Goal: Register for event/course

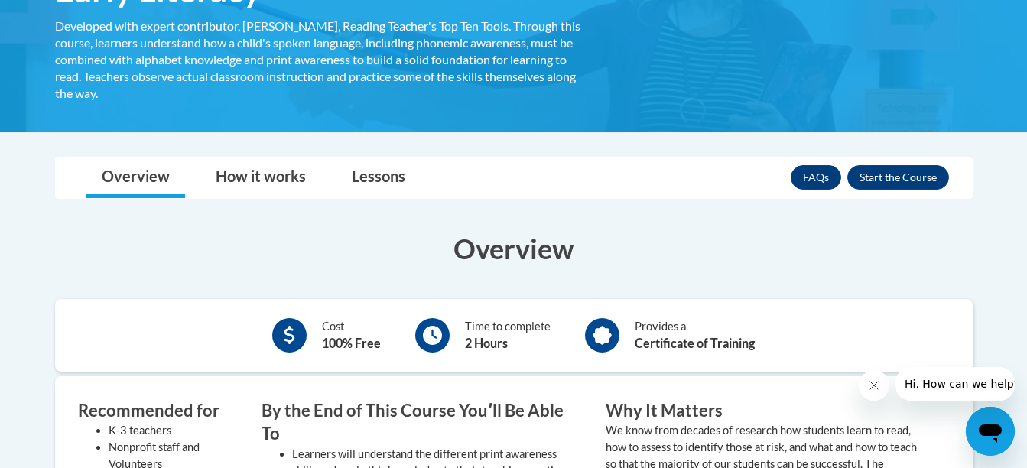
scroll to position [297, 0]
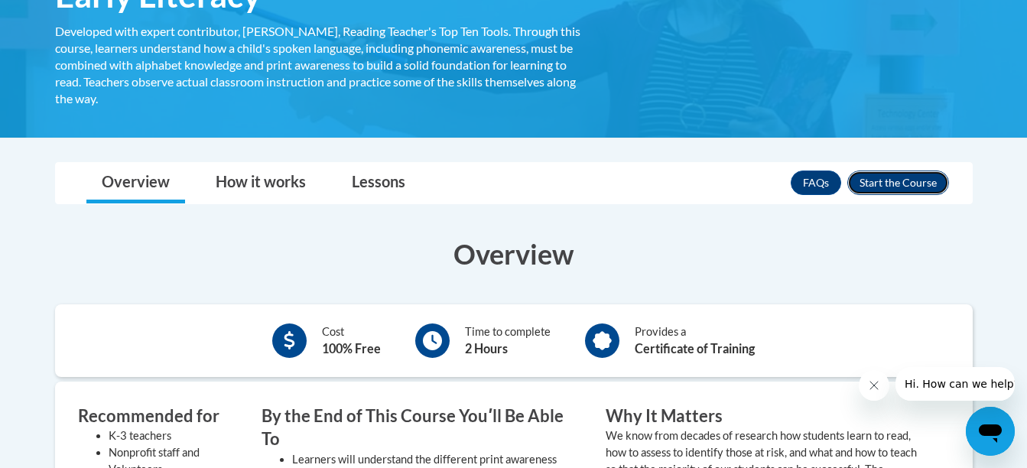
click at [918, 180] on button "Enroll" at bounding box center [898, 182] width 102 height 24
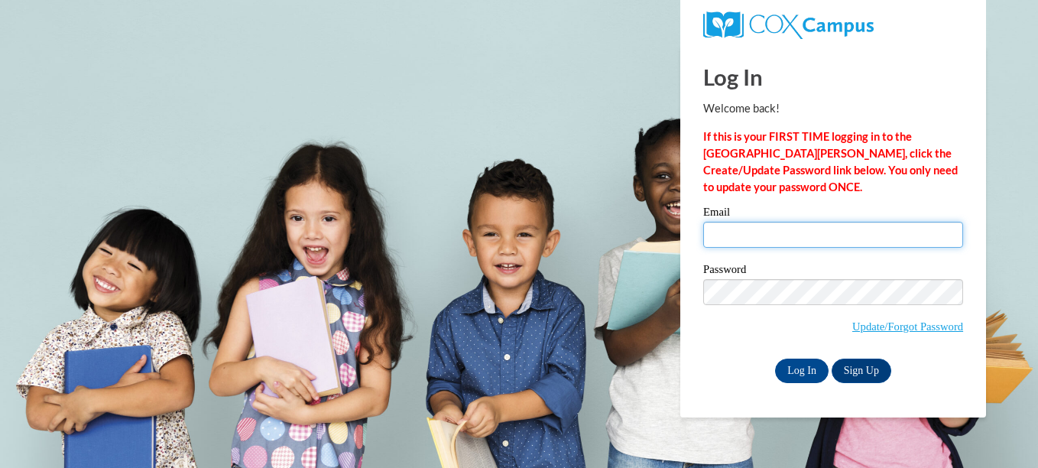
click at [815, 241] on input "Email" at bounding box center [833, 235] width 260 height 26
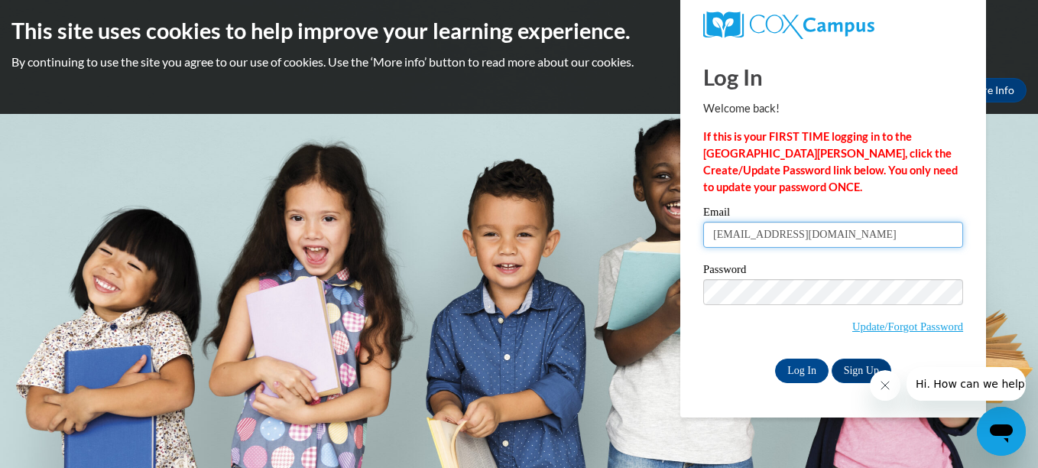
type input "[EMAIL_ADDRESS][DOMAIN_NAME]"
click at [851, 363] on link "Sign Up" at bounding box center [862, 370] width 60 height 24
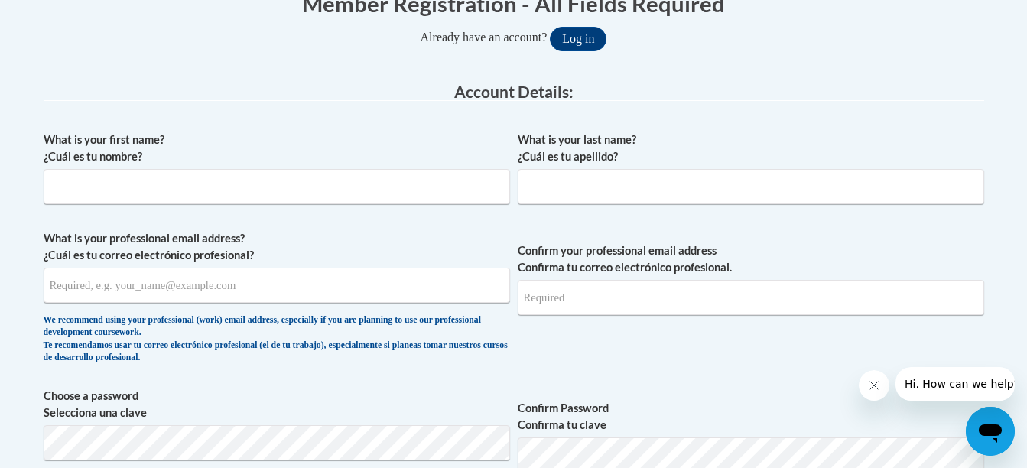
scroll to position [325, 0]
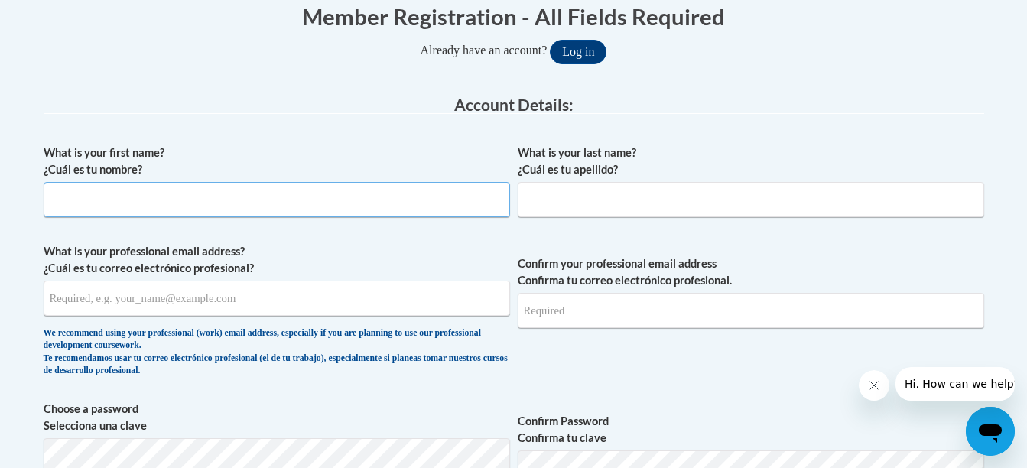
click at [409, 209] on input "What is your first name? ¿Cuál es tu nombre?" at bounding box center [277, 199] width 466 height 35
type input "Alecia"
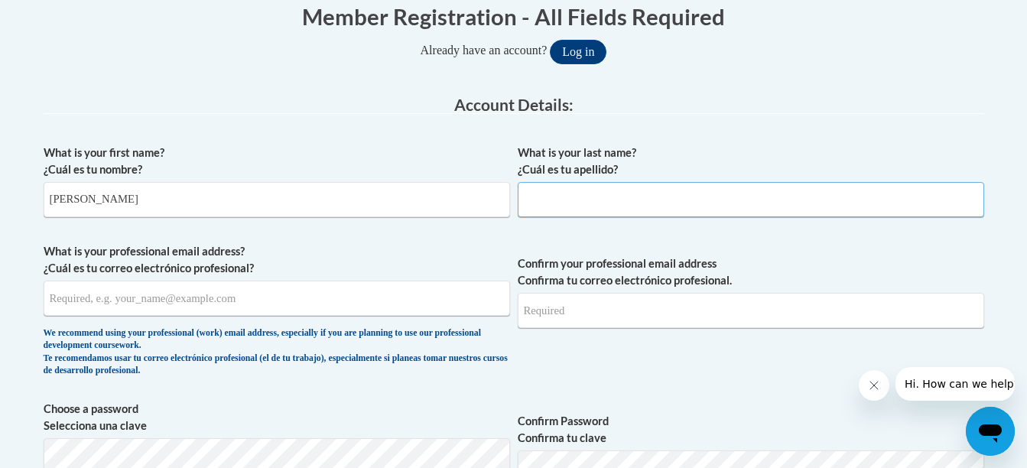
click at [569, 198] on input "What is your last name? ¿Cuál es tu apellido?" at bounding box center [750, 199] width 466 height 35
type input "Bruno"
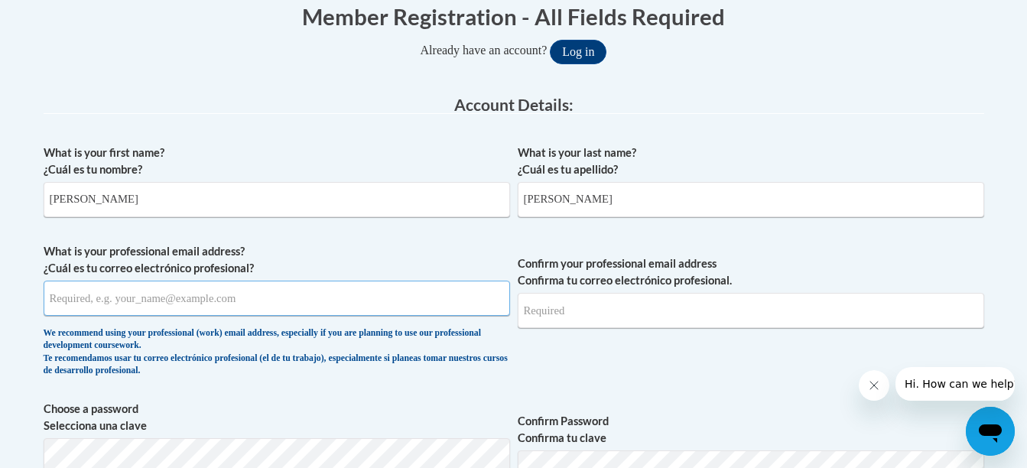
click at [238, 306] on input "What is your professional email address? ¿Cuál es tu correo electrónico profesi…" at bounding box center [277, 298] width 466 height 35
type input "aleciabruno11@gmail.com"
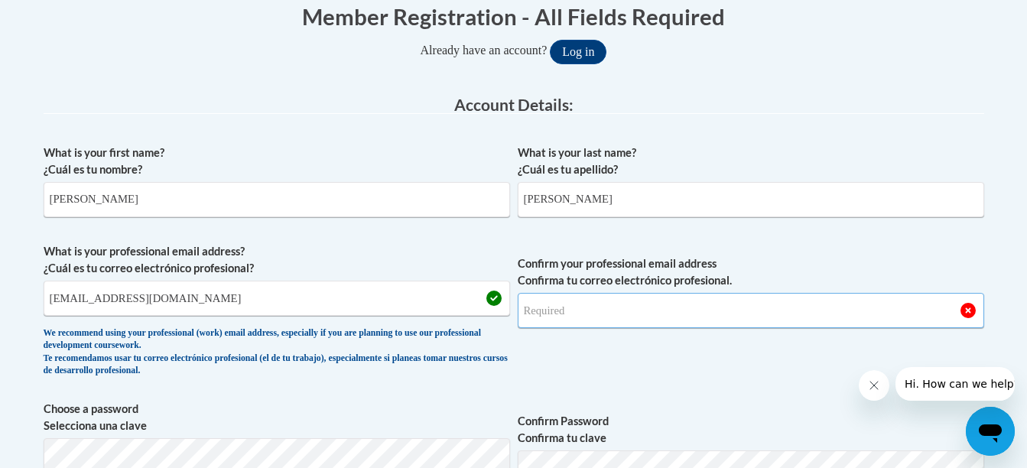
click at [570, 307] on input "Confirm your professional email address Confirma tu correo electrónico profesio…" at bounding box center [750, 310] width 466 height 35
type input "aleciabruno11@gmail.com"
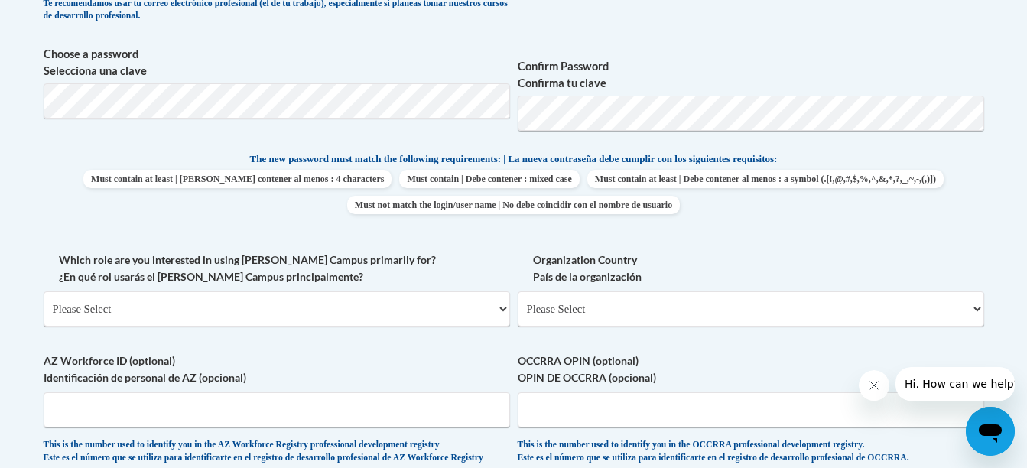
scroll to position [683, 0]
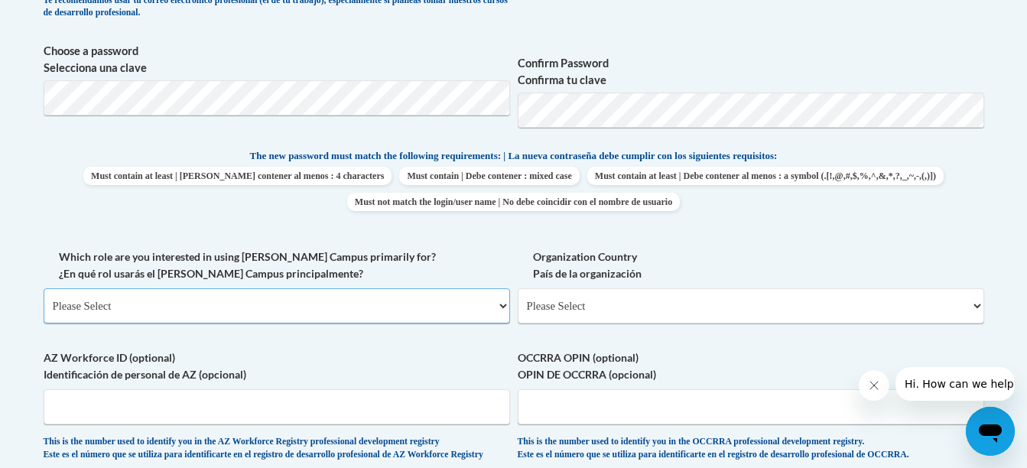
click at [419, 294] on select "Please Select College/University | Colegio/Universidad Community/Nonprofit Part…" at bounding box center [277, 305] width 466 height 35
select select "5a18ea06-2b54-4451-96f2-d152daf9eac5"
click at [44, 288] on select "Please Select College/University | Colegio/Universidad Community/Nonprofit Part…" at bounding box center [277, 305] width 466 height 35
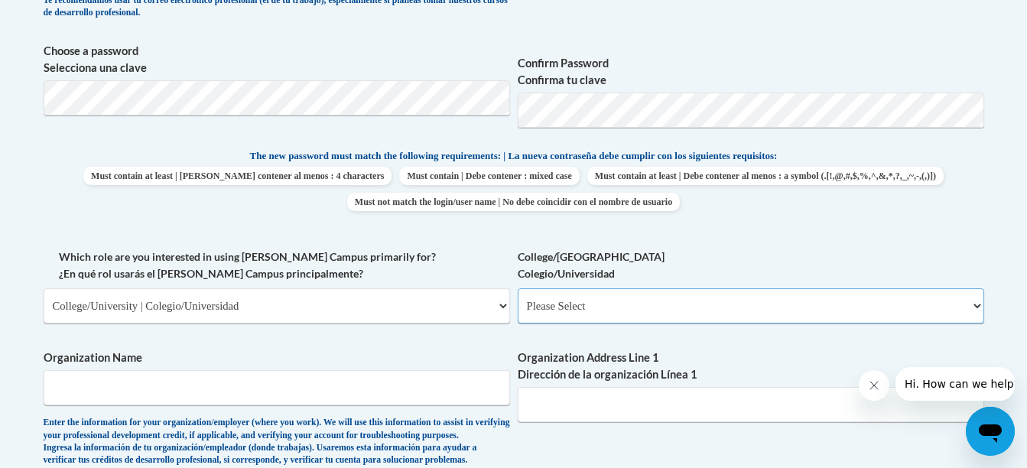
click at [543, 303] on select "Please Select College/University Staff | Empleado universitario College/Univers…" at bounding box center [750, 305] width 466 height 35
click at [253, 314] on select "Please Select College/University | Colegio/Universidad Community/Nonprofit Part…" at bounding box center [277, 305] width 466 height 35
click at [44, 288] on select "Please Select College/University | Colegio/Universidad Community/Nonprofit Part…" at bounding box center [277, 305] width 466 height 35
click at [538, 320] on select "Please Select College/University Staff | Empleado universitario College/Univers…" at bounding box center [750, 305] width 466 height 35
select select "99b32b07-cffc-426c-8bf6-0cd77760d84b"
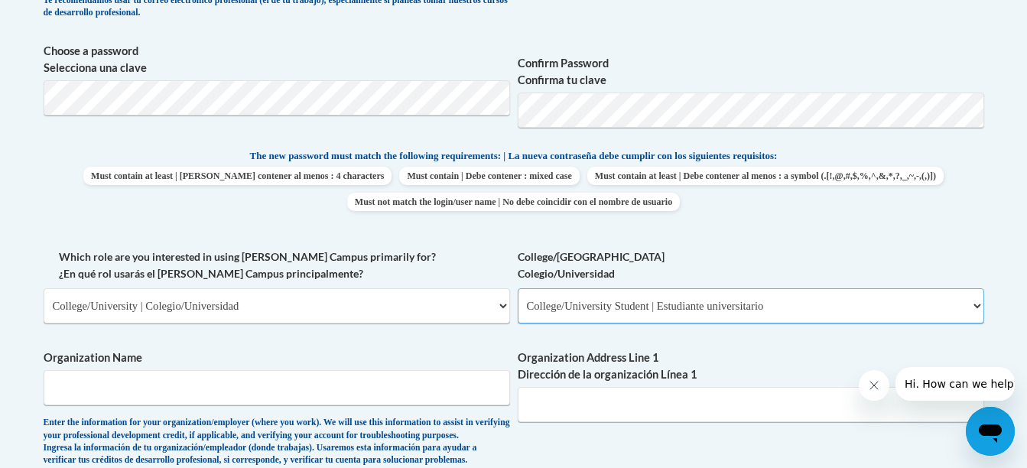
click at [517, 288] on select "Please Select College/University Staff | Empleado universitario College/Univers…" at bounding box center [750, 305] width 466 height 35
click at [376, 297] on select "Please Select College/University | Colegio/Universidad Community/Nonprofit Part…" at bounding box center [277, 305] width 466 height 35
click at [627, 311] on select "Please Select College/University Staff | Empleado universitario College/Univers…" at bounding box center [750, 305] width 466 height 35
click at [517, 288] on select "Please Select College/University Staff | Empleado universitario College/Univers…" at bounding box center [750, 305] width 466 height 35
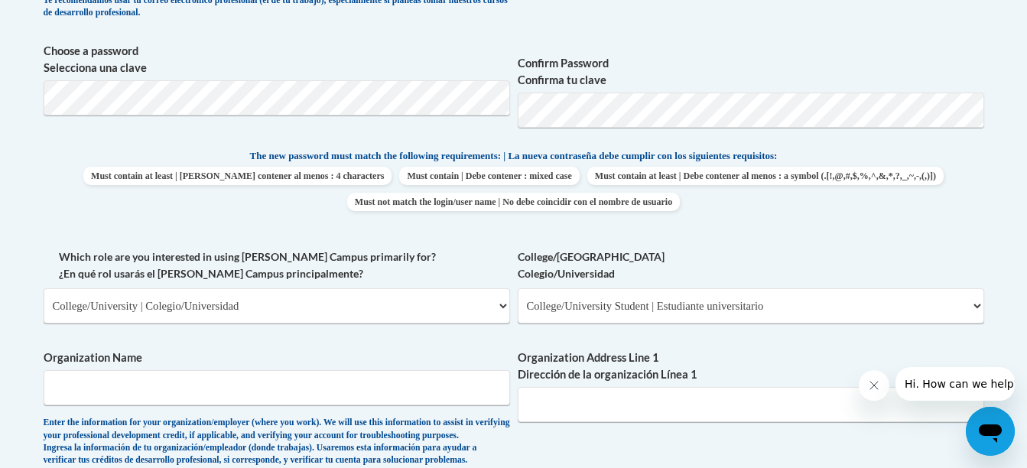
click at [550, 371] on label "Organization Address Line 1 Dirección de la organización Línea 1" at bounding box center [750, 366] width 466 height 34
click at [550, 387] on input "Organization Address Line 1 Dirección de la organización Línea 1" at bounding box center [750, 404] width 466 height 35
click at [550, 371] on label "Organization Address Line 1 Dirección de la organización Línea 1" at bounding box center [750, 366] width 466 height 34
click at [550, 387] on input "Organization Address Line 1 Dirección de la organización Línea 1" at bounding box center [750, 404] width 466 height 35
click at [911, 231] on div "What is your first name? ¿Cuál es tu nombre? Alecia What is your last name? ¿Cu…" at bounding box center [514, 248] width 940 height 939
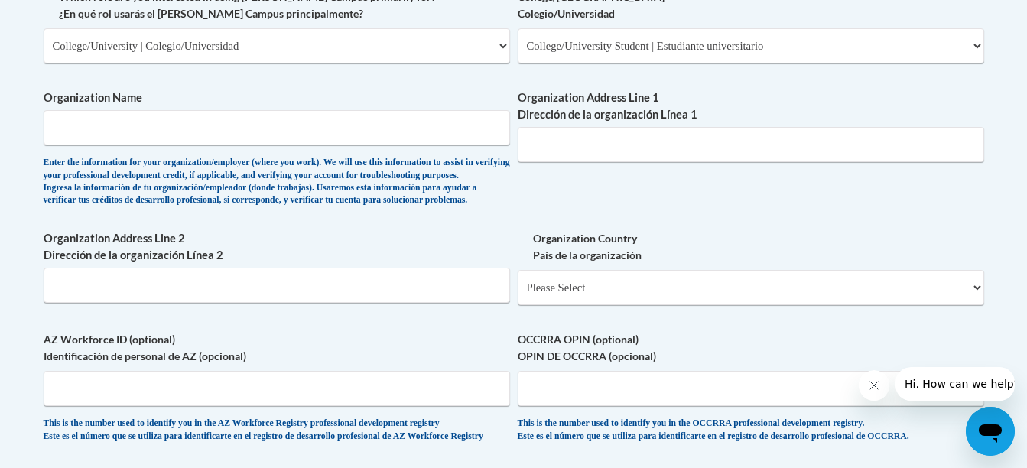
scroll to position [950, 0]
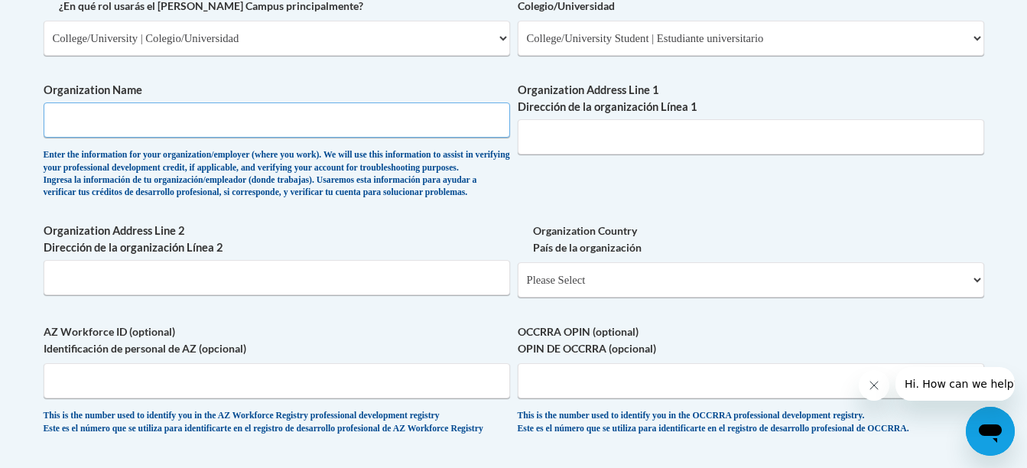
click at [241, 130] on input "Organization Name" at bounding box center [277, 119] width 466 height 35
click at [582, 297] on select "Please Select United States | Estados Unidos Outside of the United States | Fue…" at bounding box center [750, 279] width 466 height 35
select select "ad49bcad-a171-4b2e-b99c-48b446064914"
click at [517, 287] on select "Please Select United States | Estados Unidos Outside of the United States | Fue…" at bounding box center [750, 279] width 466 height 35
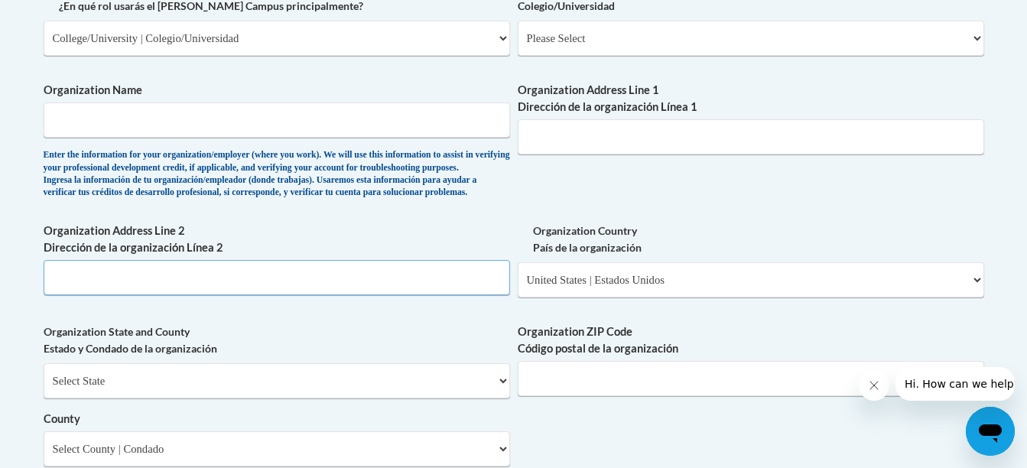
click at [351, 295] on input "Organization Address Line 2 Dirección de la organización Línea 2" at bounding box center [277, 277] width 466 height 35
click at [375, 128] on input "Organization Name" at bounding box center [277, 119] width 466 height 35
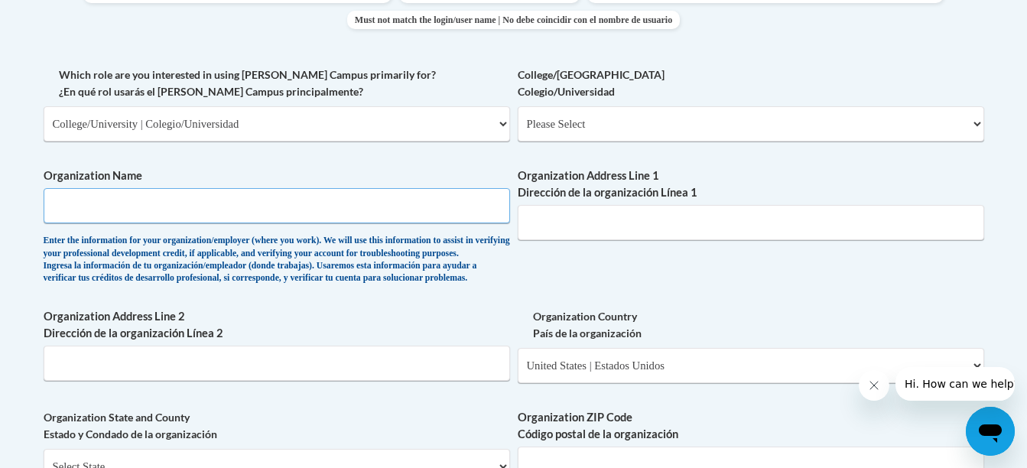
scroll to position [861, 0]
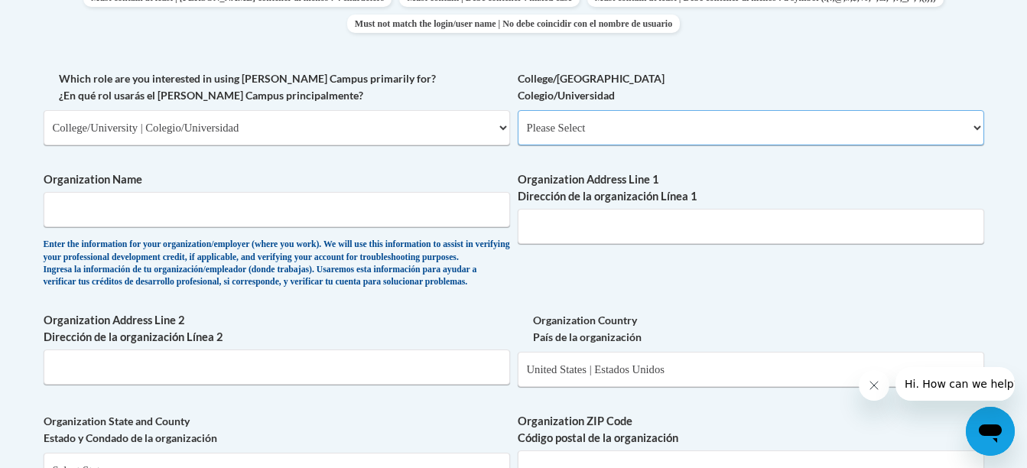
click at [698, 135] on select "Please Select College/University Staff | Empleado universitario College/Univers…" at bounding box center [750, 127] width 466 height 35
select select "99b32b07-cffc-426c-8bf6-0cd77760d84b"
click at [517, 110] on select "Please Select College/University Staff | Empleado universitario College/Univers…" at bounding box center [750, 127] width 466 height 35
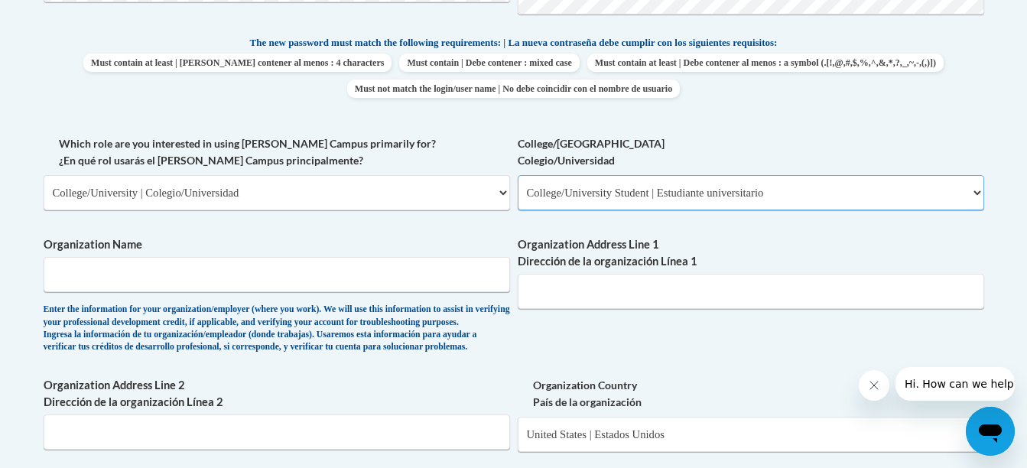
scroll to position [799, 0]
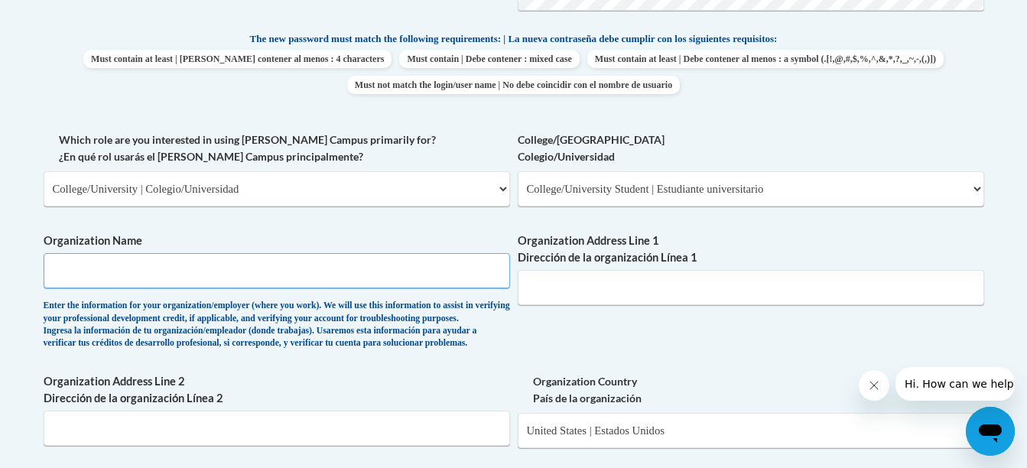
click at [177, 281] on input "Organization Name" at bounding box center [277, 270] width 466 height 35
type input "Kennesaw State University"
click at [326, 251] on span "Organization Name Kennesaw State University Enter the information for your orga…" at bounding box center [277, 290] width 466 height 117
click at [644, 276] on input "Organization Address Line 1 Dirección de la organización Línea 1" at bounding box center [750, 287] width 466 height 35
paste input "1000 Chastain Rd NW, Kennesaw, GA 30144"
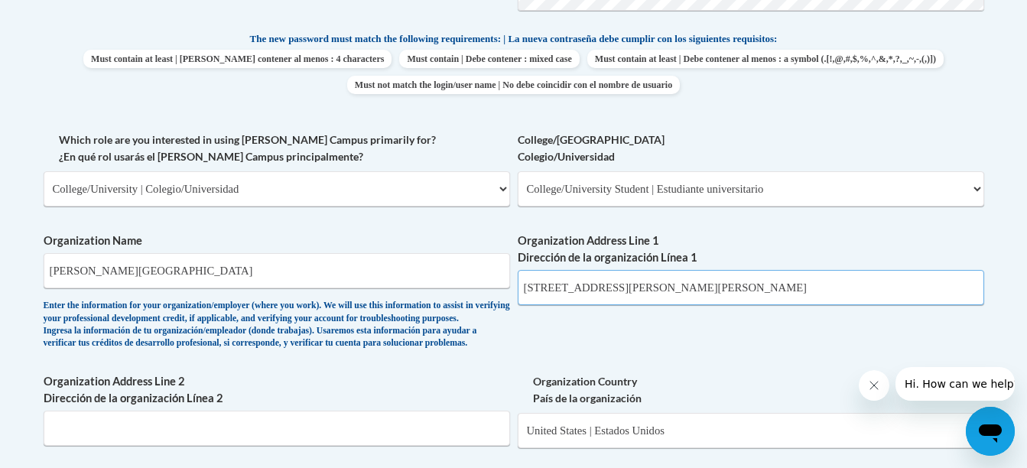
type input "1000 Chastain Rd NW, Kennesaw, GA 30144"
click at [919, 243] on label "Organization Address Line 1 Dirección de la organización Línea 1" at bounding box center [750, 249] width 466 height 34
click at [919, 270] on input "1000 Chastain Rd NW, Kennesaw, GA 30144" at bounding box center [750, 287] width 466 height 35
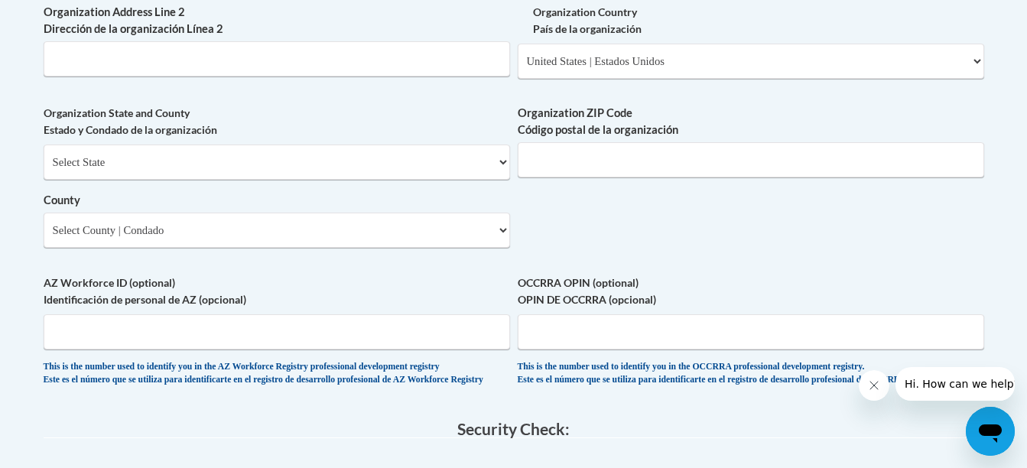
scroll to position [1177, 0]
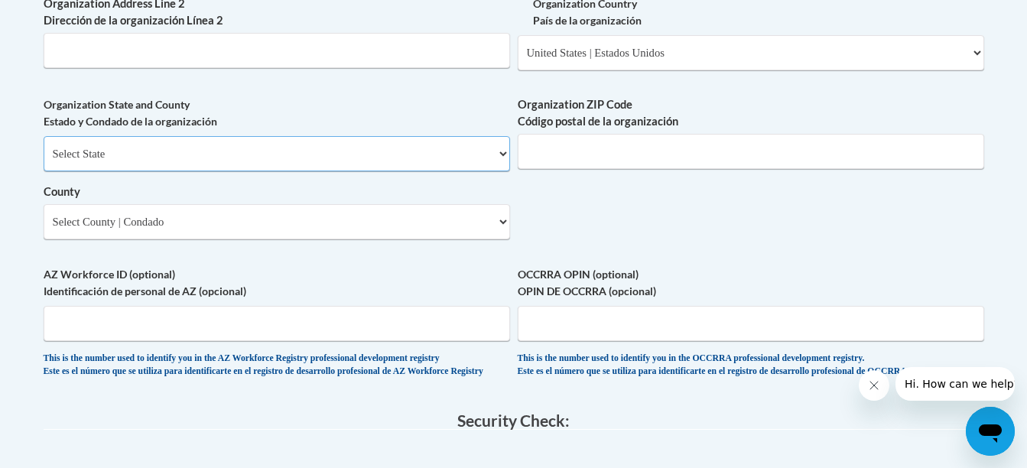
click at [195, 171] on select "Select State Alabama Alaska Arizona Arkansas California Colorado Connecticut De…" at bounding box center [277, 153] width 466 height 35
select select "Georgia"
click at [44, 161] on select "Select State Alabama Alaska Arizona Arkansas California Colorado Connecticut De…" at bounding box center [277, 153] width 466 height 35
click at [564, 169] on input "Organization ZIP Code Código postal de la organización" at bounding box center [750, 151] width 466 height 35
type input "30144"
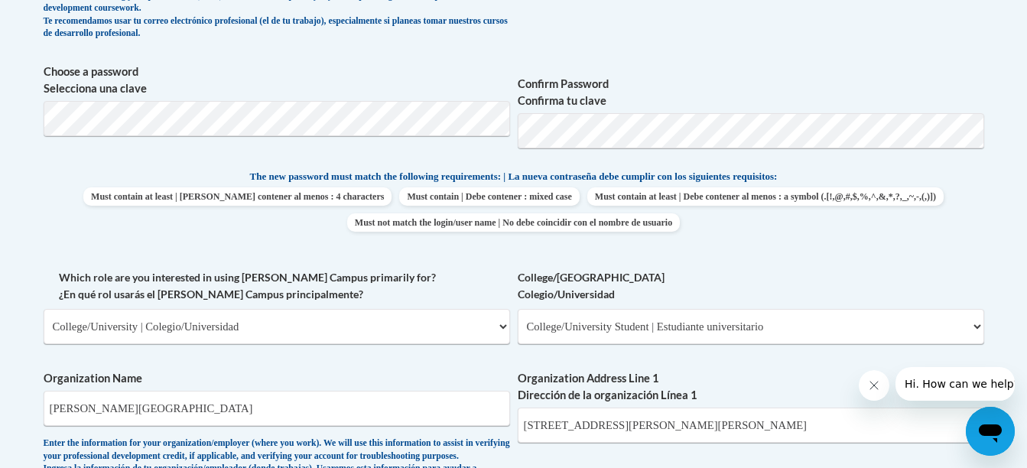
scroll to position [658, 0]
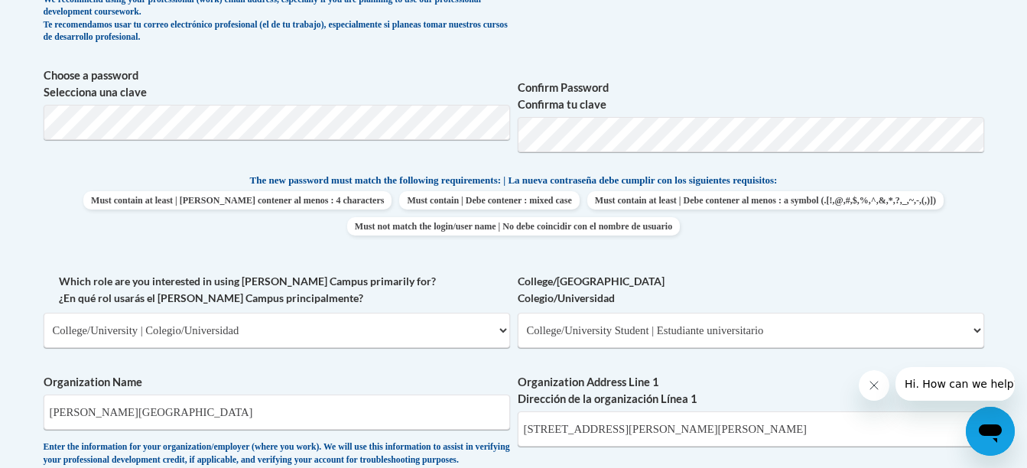
click at [923, 198] on span "Must contain at least | Debe contener al menos : 4 characters Must contain | De…" at bounding box center [514, 213] width 940 height 44
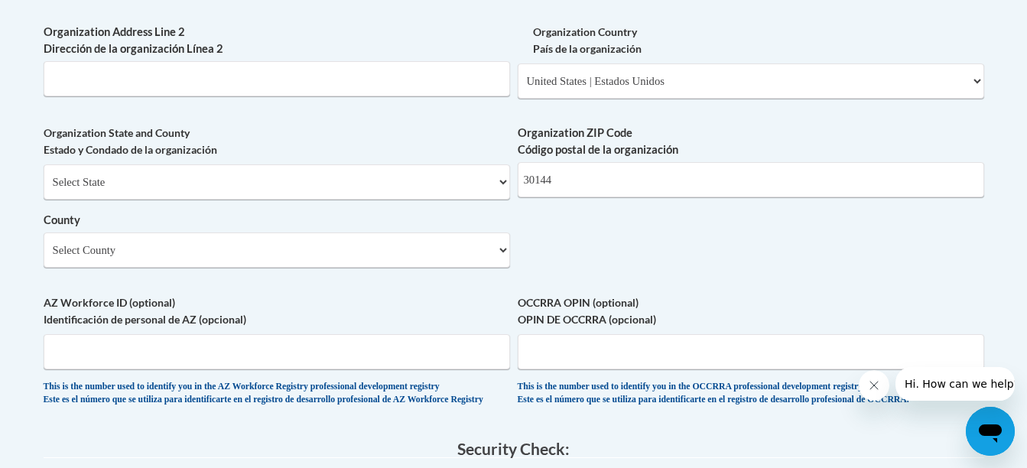
scroll to position [1156, 0]
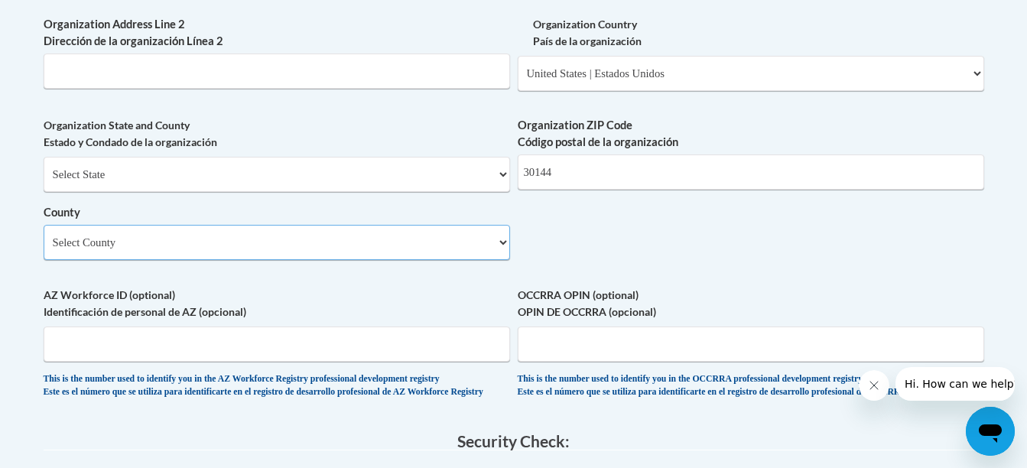
click at [401, 260] on select "Select County Appling Atkinson Bacon Baker Baldwin Banks Barrow Bartow Ben Hill…" at bounding box center [277, 242] width 466 height 35
click at [209, 260] on select "Select County Appling Atkinson Bacon Baker Baldwin Banks Barrow Bartow Ben Hill…" at bounding box center [277, 242] width 466 height 35
click at [873, 102] on div "Organization Country País de la organización Please Select United States | Esta…" at bounding box center [750, 59] width 466 height 86
click at [247, 260] on select "Select County Appling Atkinson Bacon Baker Baldwin Banks Barrow Bartow Ben Hill…" at bounding box center [277, 242] width 466 height 35
select select "Cobb"
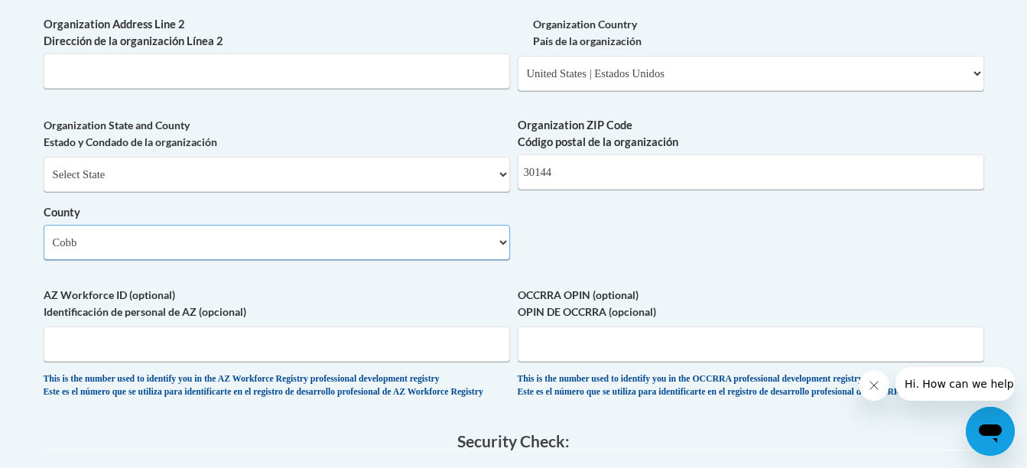
click at [44, 250] on select "Select County Appling Atkinson Bacon Baker Baldwin Banks Barrow Bartow Ben Hill…" at bounding box center [277, 242] width 466 height 35
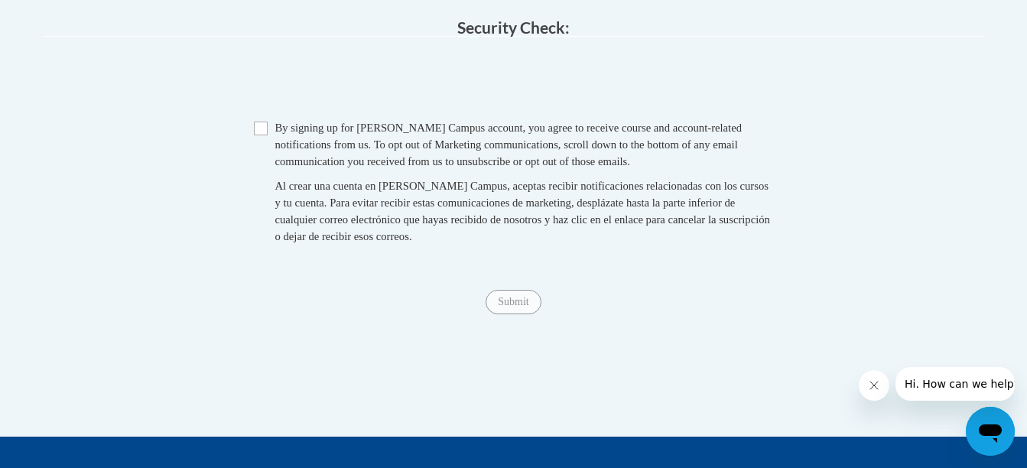
scroll to position [1586, 0]
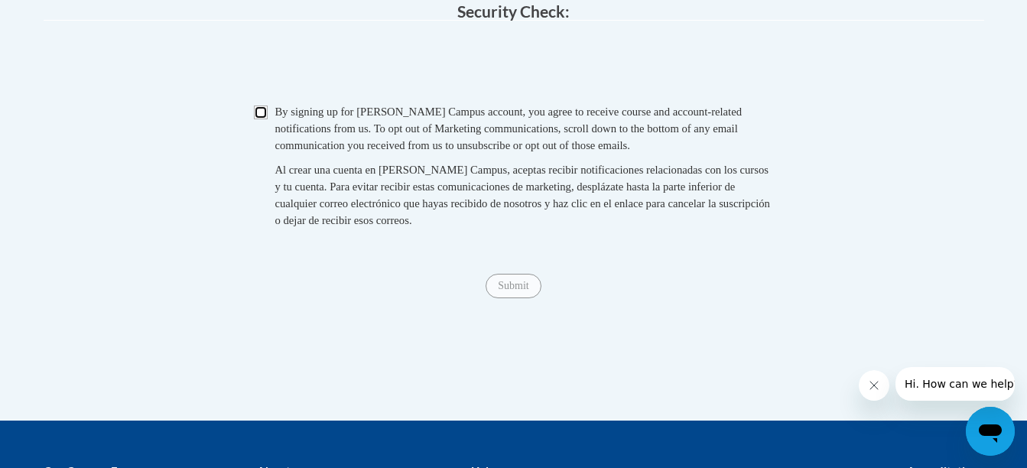
click at [262, 119] on input "Checkbox" at bounding box center [261, 112] width 14 height 14
checkbox input "true"
click at [522, 298] on input "Submit" at bounding box center [512, 286] width 55 height 24
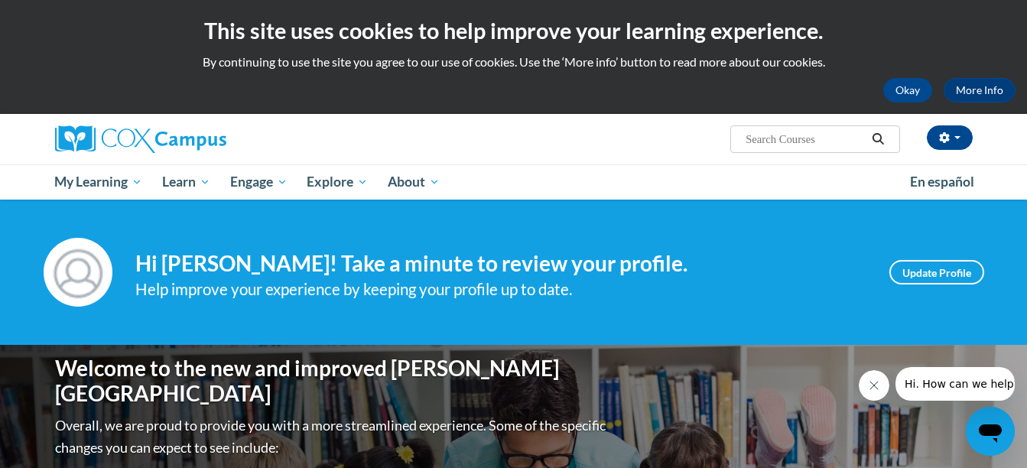
click at [803, 148] on input "Search..." at bounding box center [805, 139] width 122 height 18
type input "early literacy"
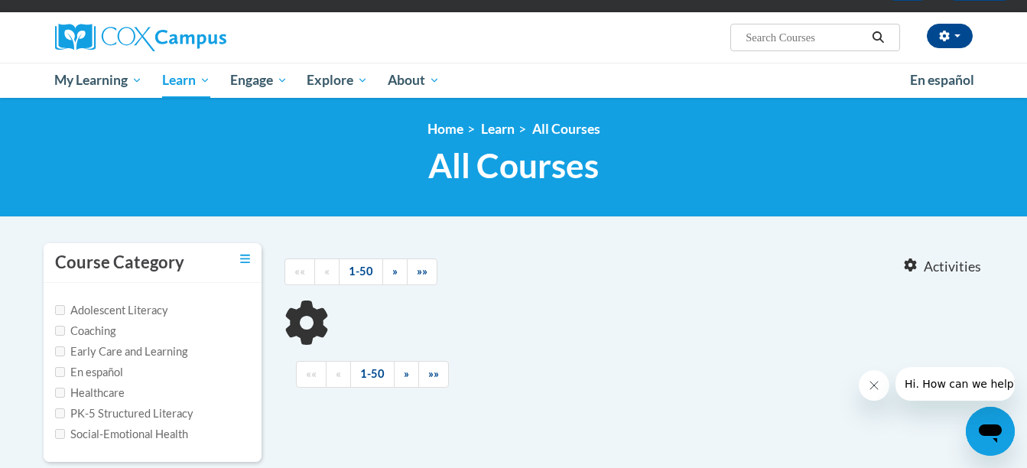
type input "early literacy"
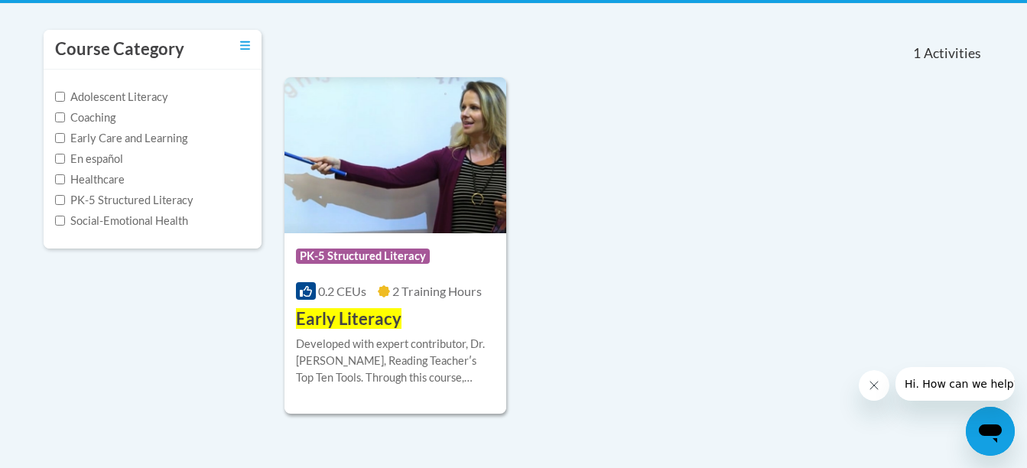
scroll to position [320, 0]
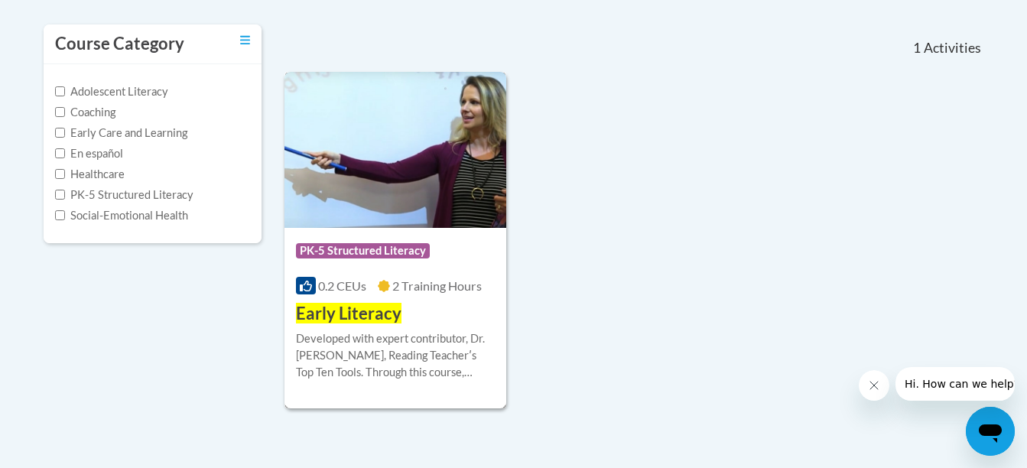
click at [381, 151] on img at bounding box center [395, 150] width 222 height 156
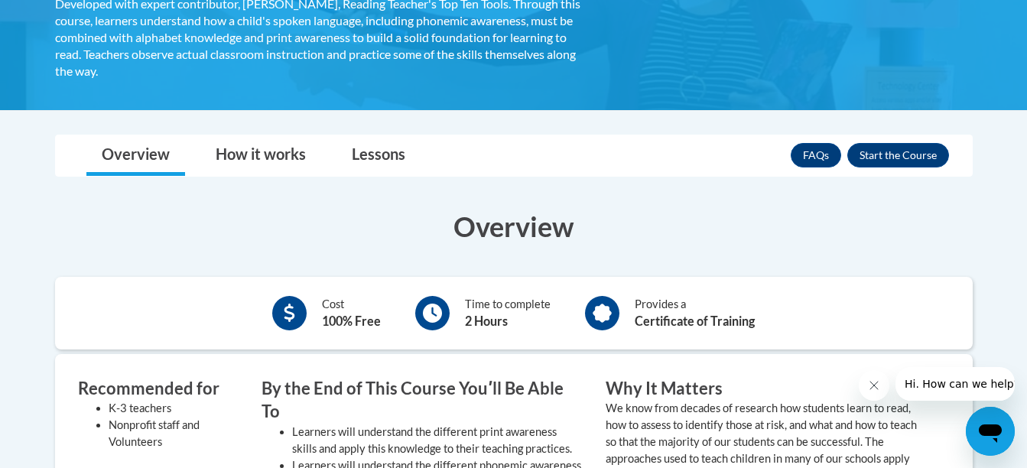
scroll to position [340, 0]
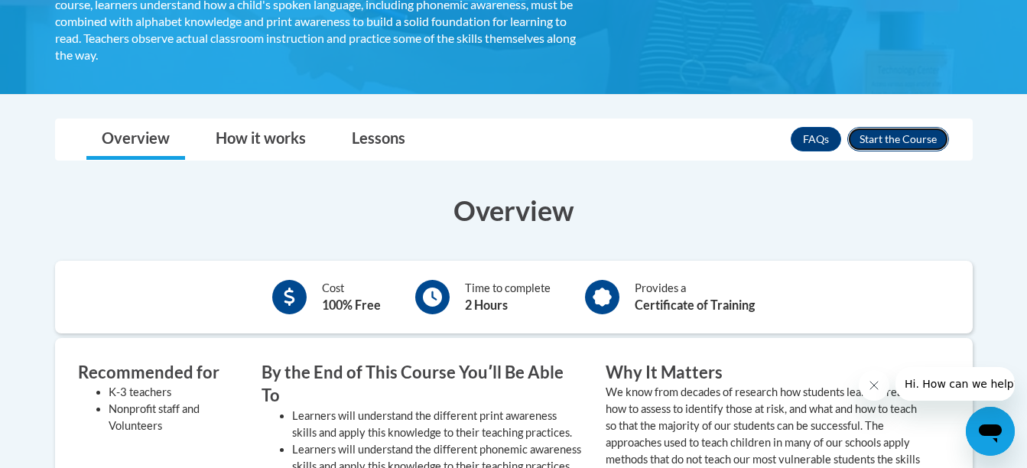
click at [896, 128] on button "Enroll" at bounding box center [898, 139] width 102 height 24
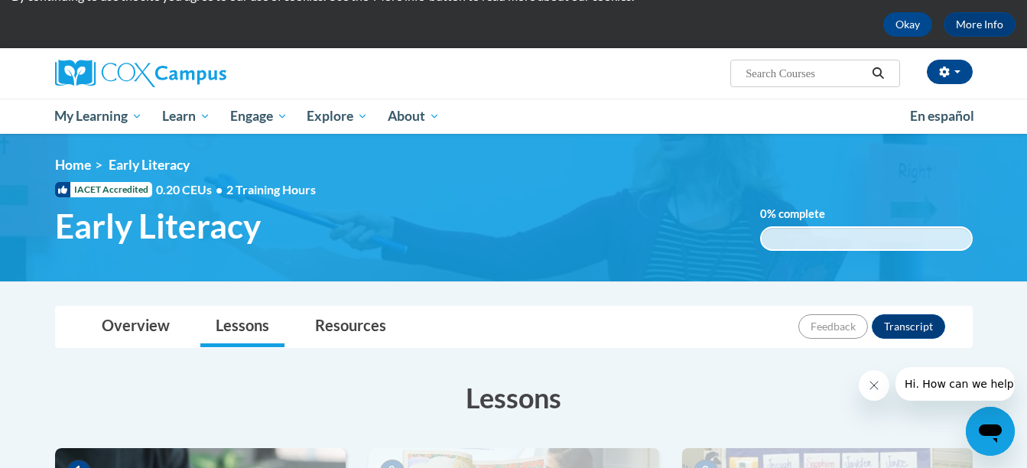
scroll to position [34, 0]
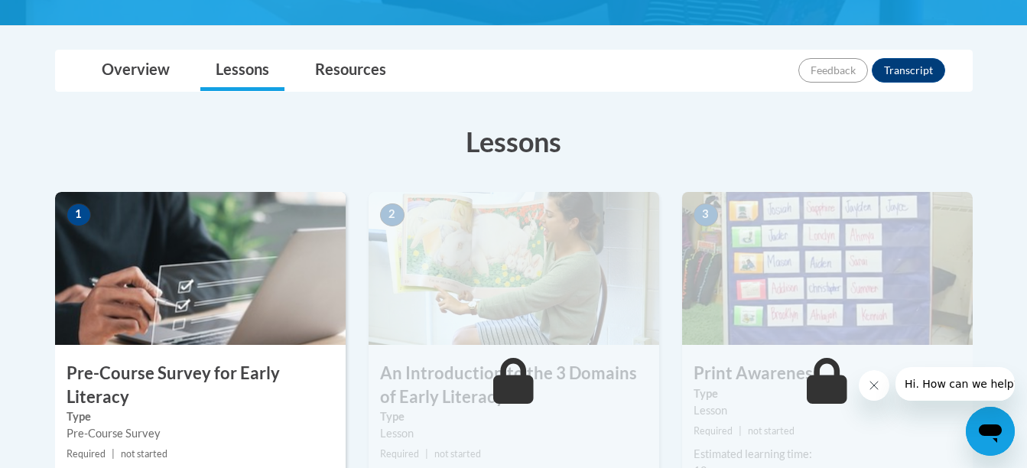
scroll to position [324, 0]
